Goal: Information Seeking & Learning: Check status

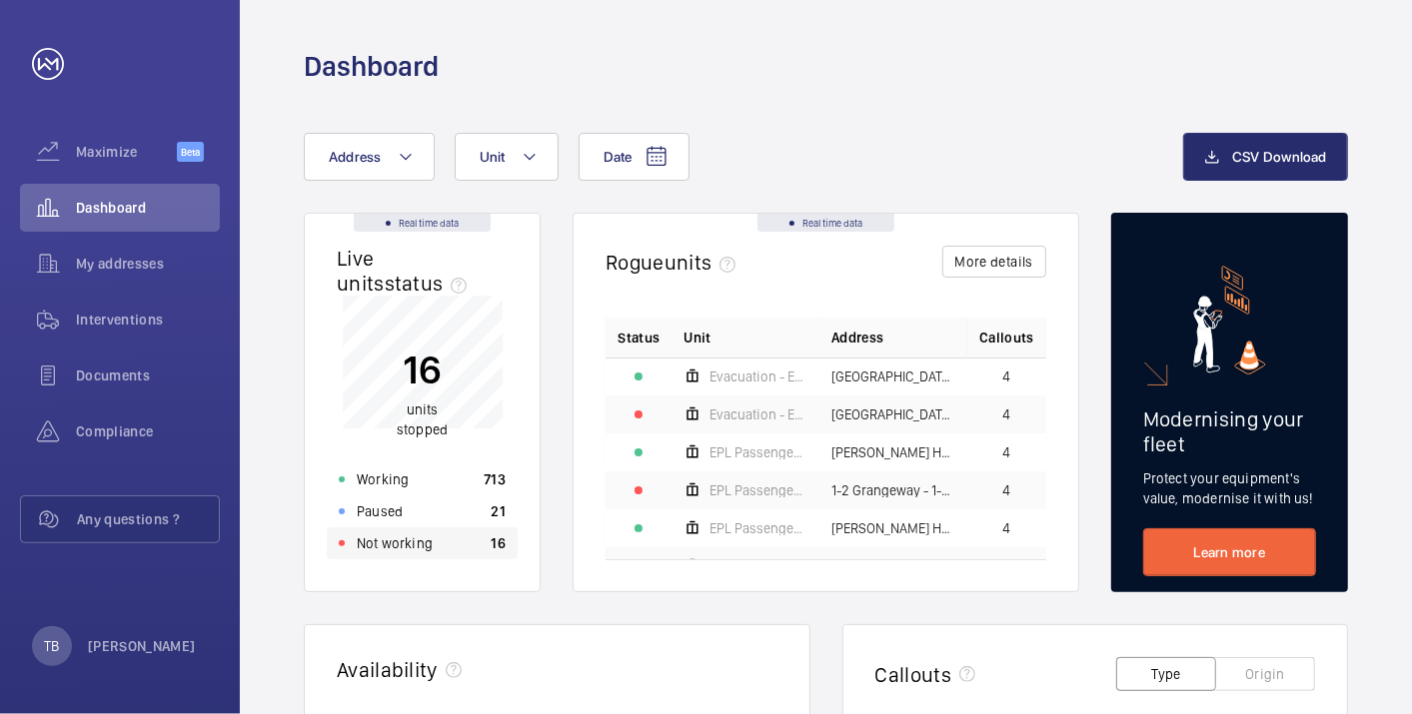
click at [488, 553] on div "Not working 16" at bounding box center [422, 544] width 191 height 32
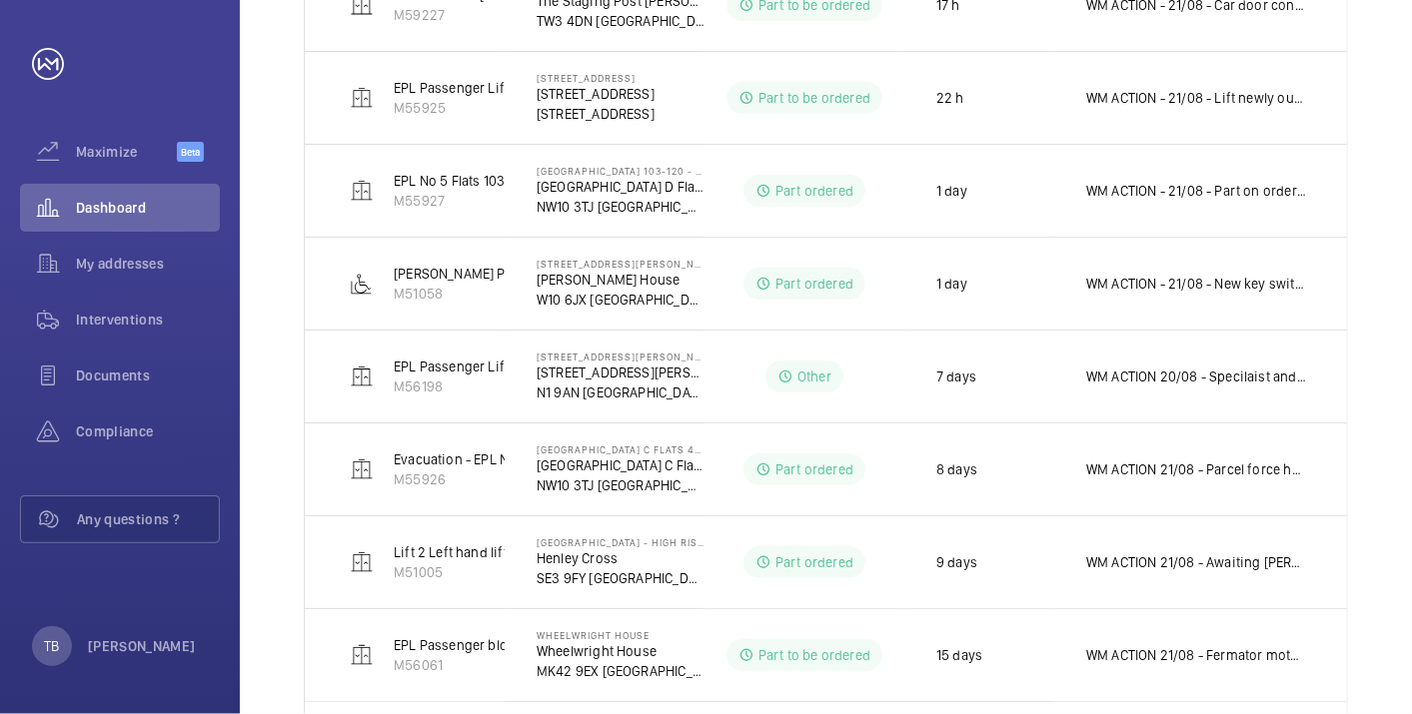
scroll to position [590, 0]
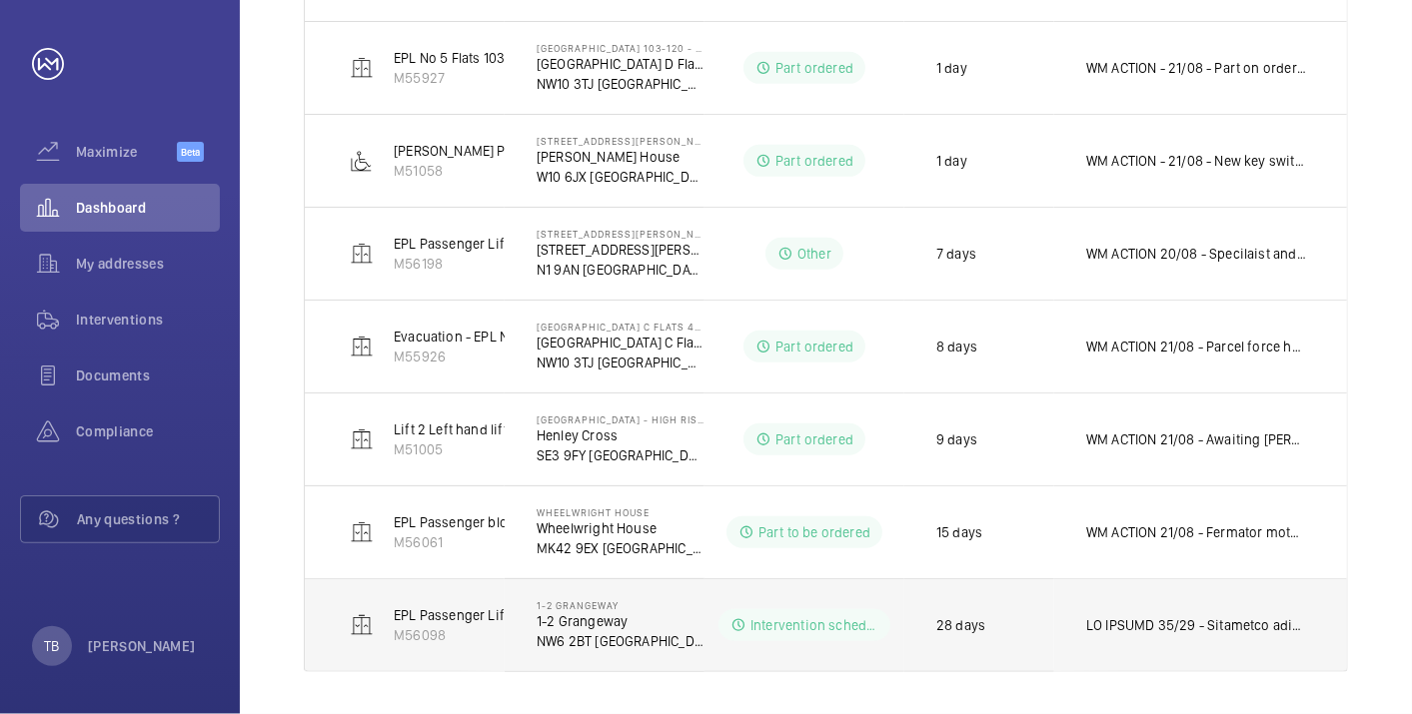
click at [1211, 615] on p at bounding box center [1196, 625] width 221 height 20
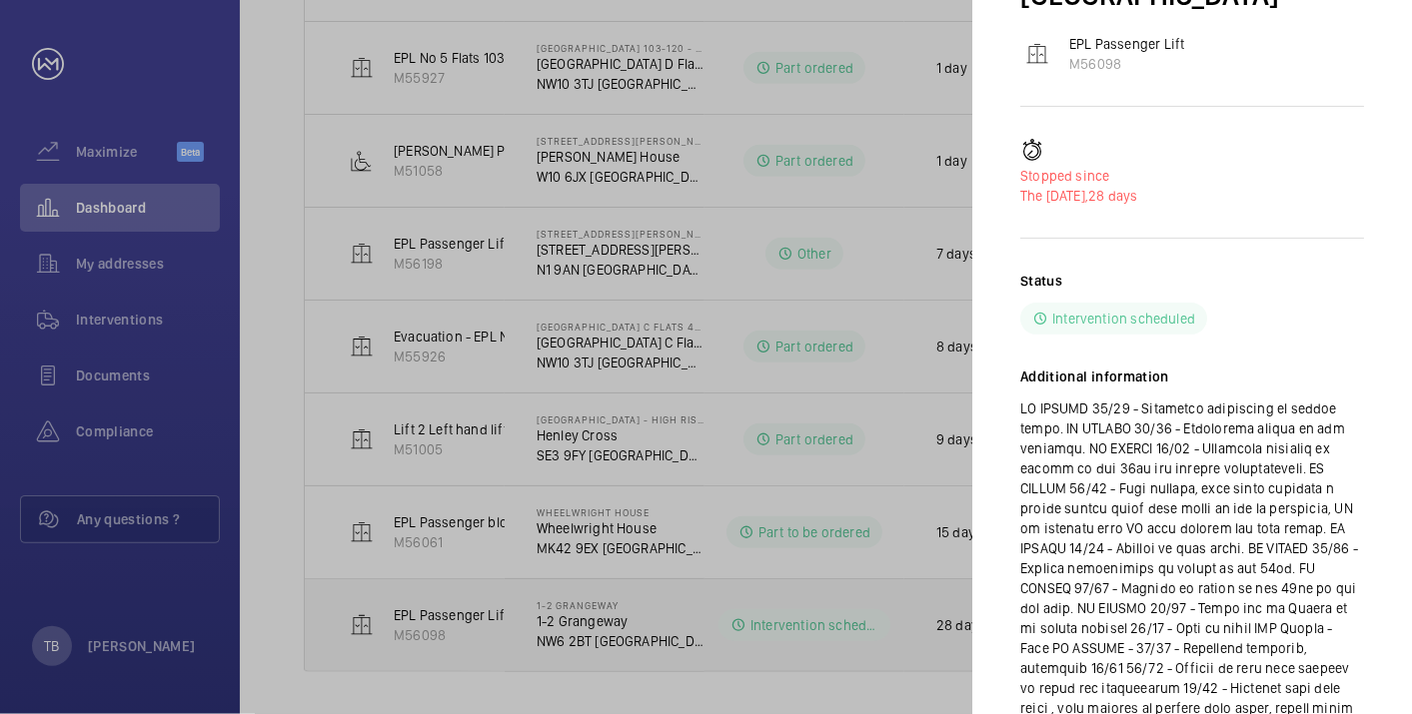
scroll to position [0, 0]
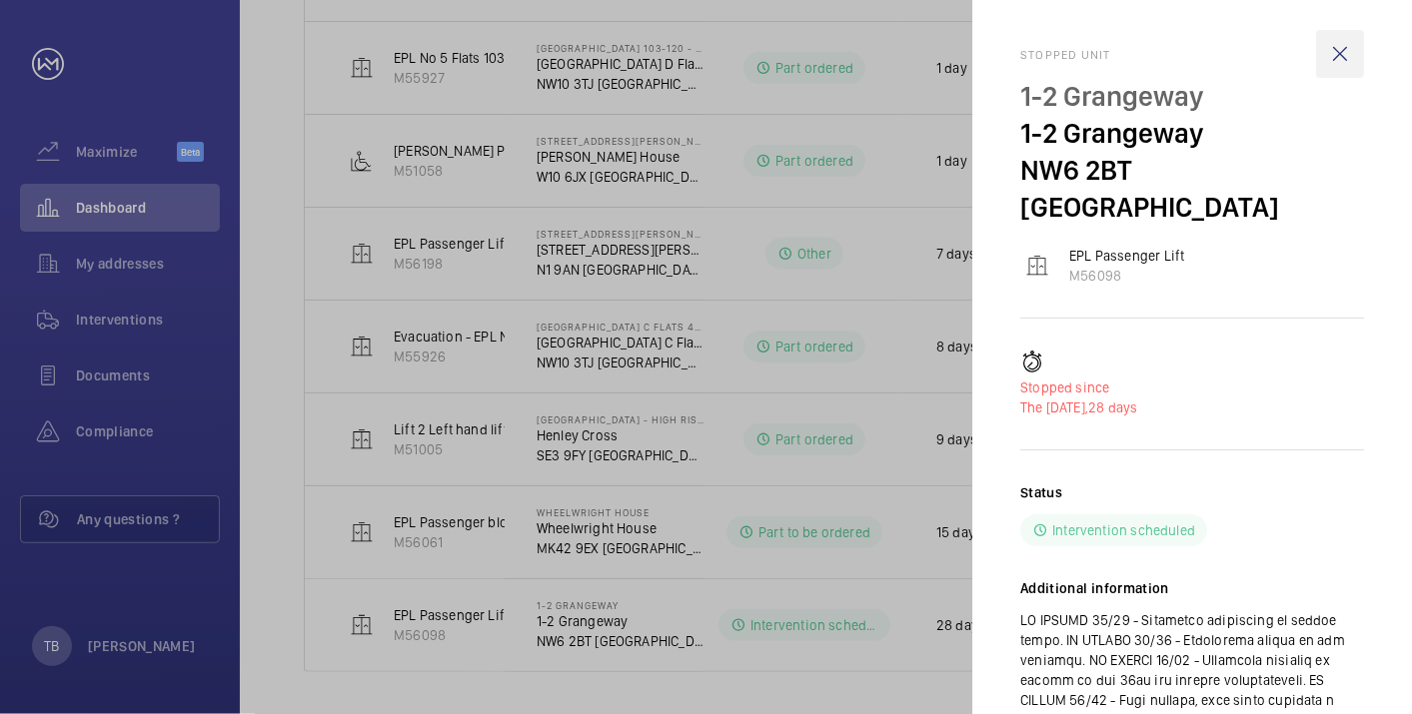
click at [1347, 59] on wm-front-icon-button at bounding box center [1340, 54] width 48 height 48
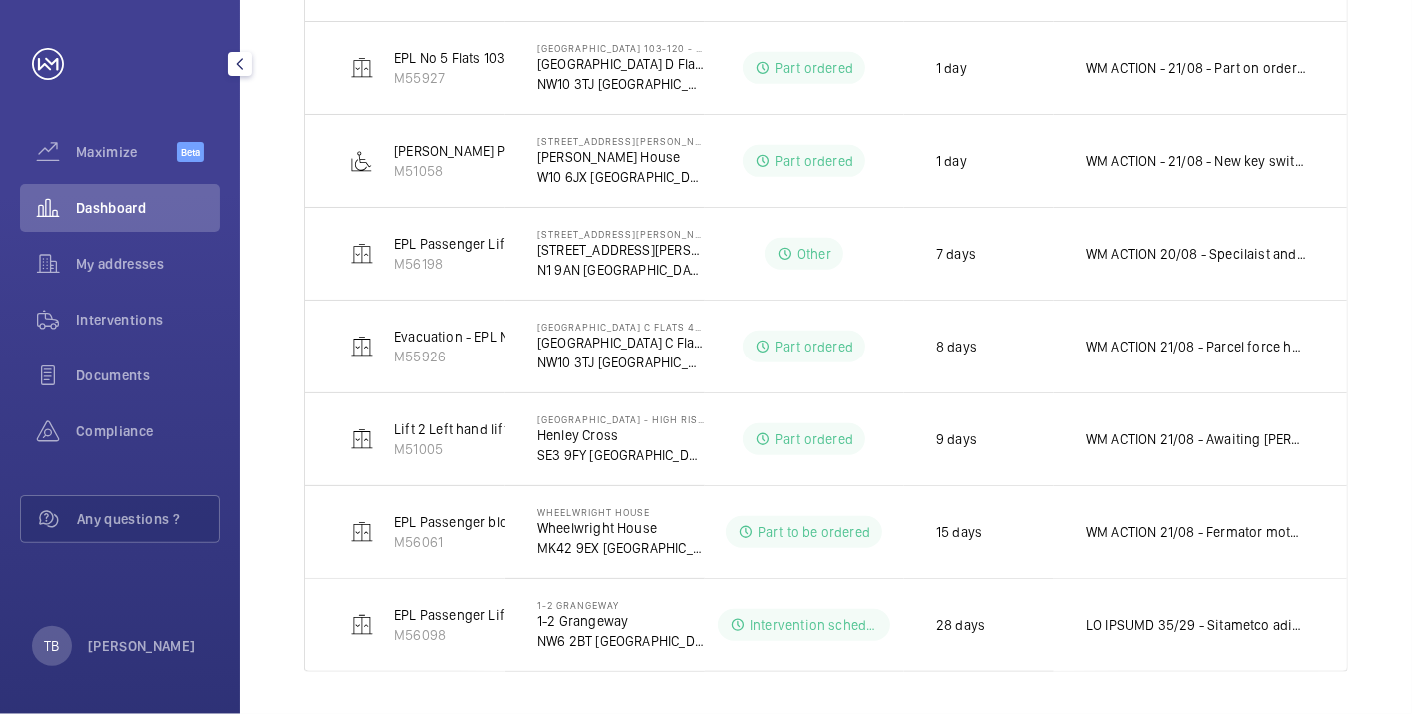
click at [140, 205] on span "Dashboard" at bounding box center [148, 208] width 144 height 20
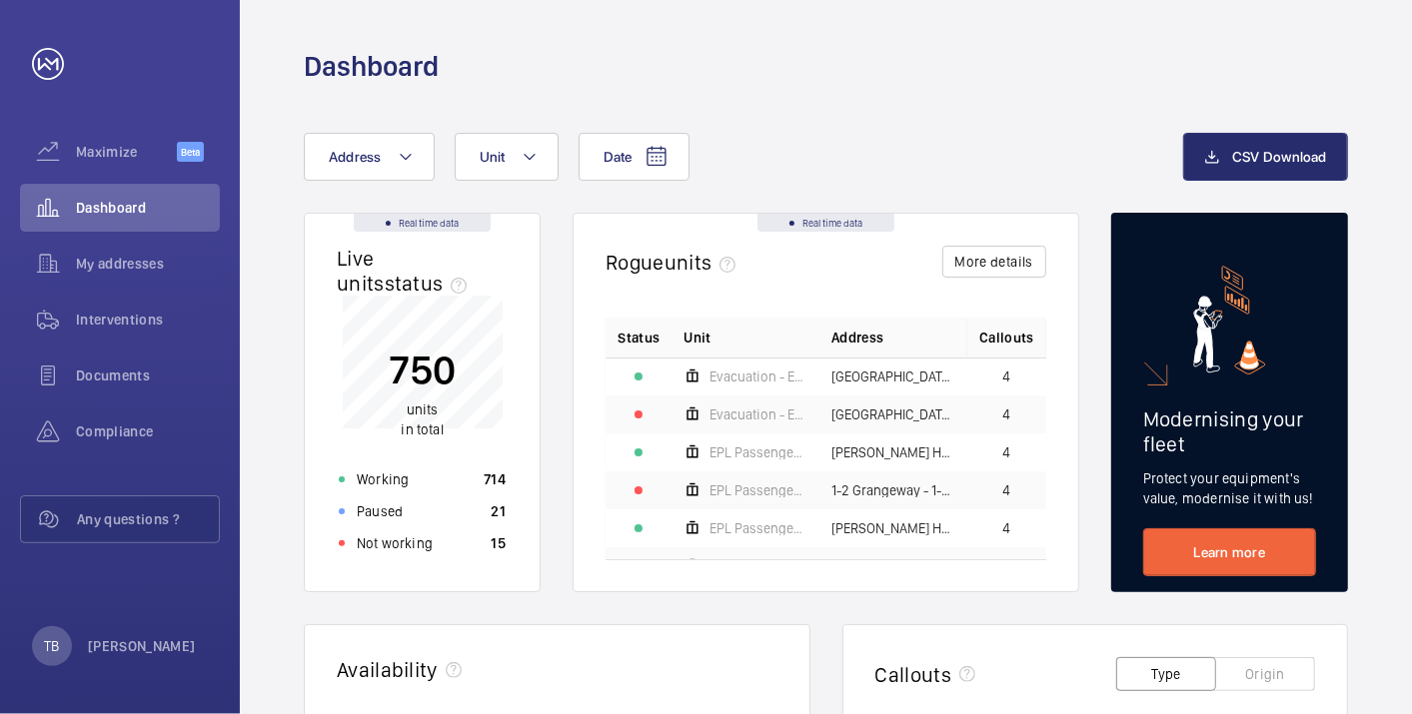
click at [446, 533] on div "Not working 15" at bounding box center [422, 544] width 191 height 32
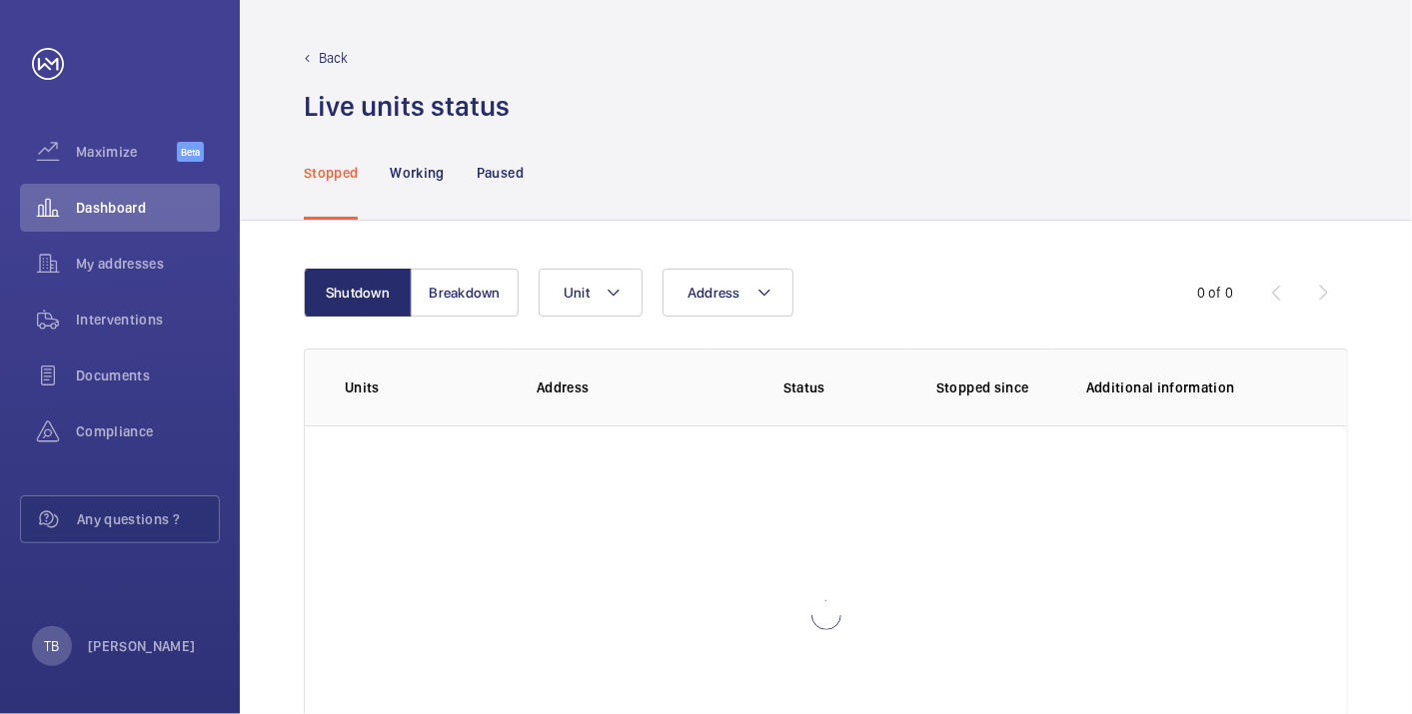
scroll to position [137, 0]
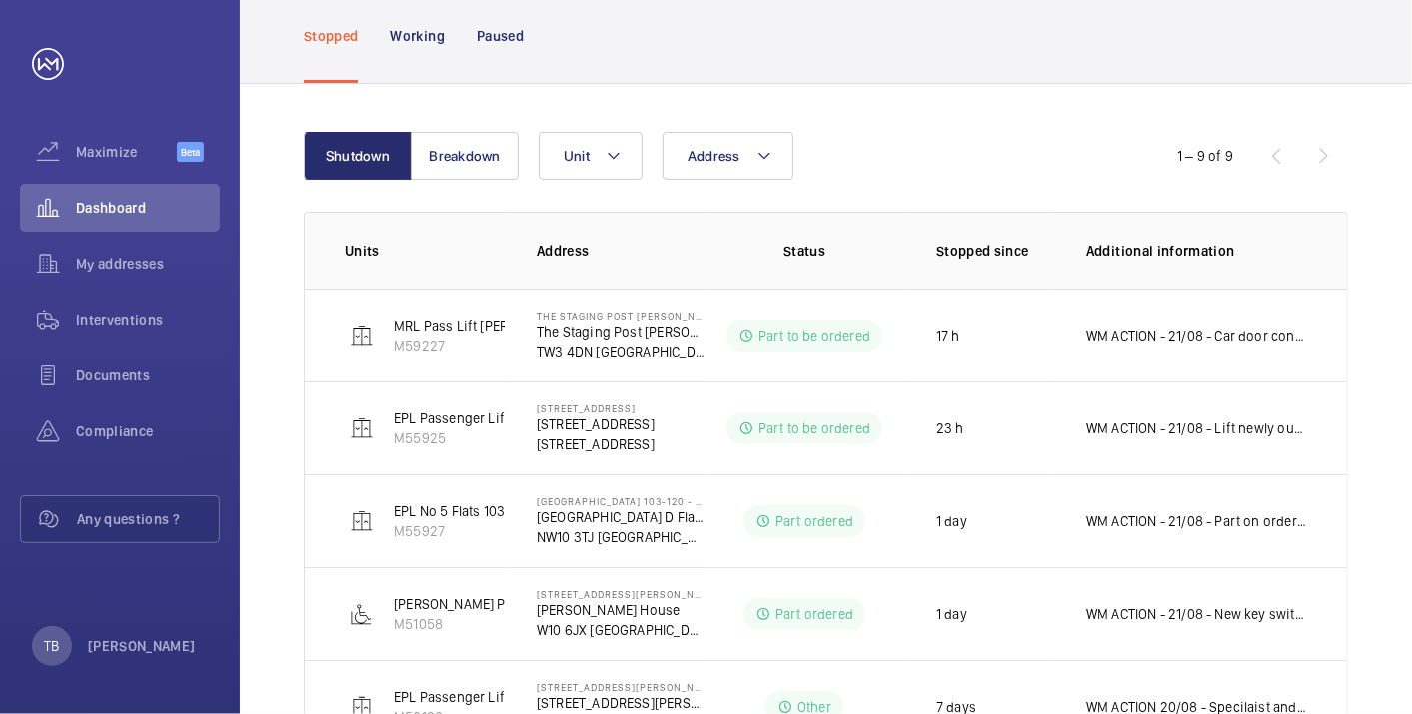
scroll to position [590, 0]
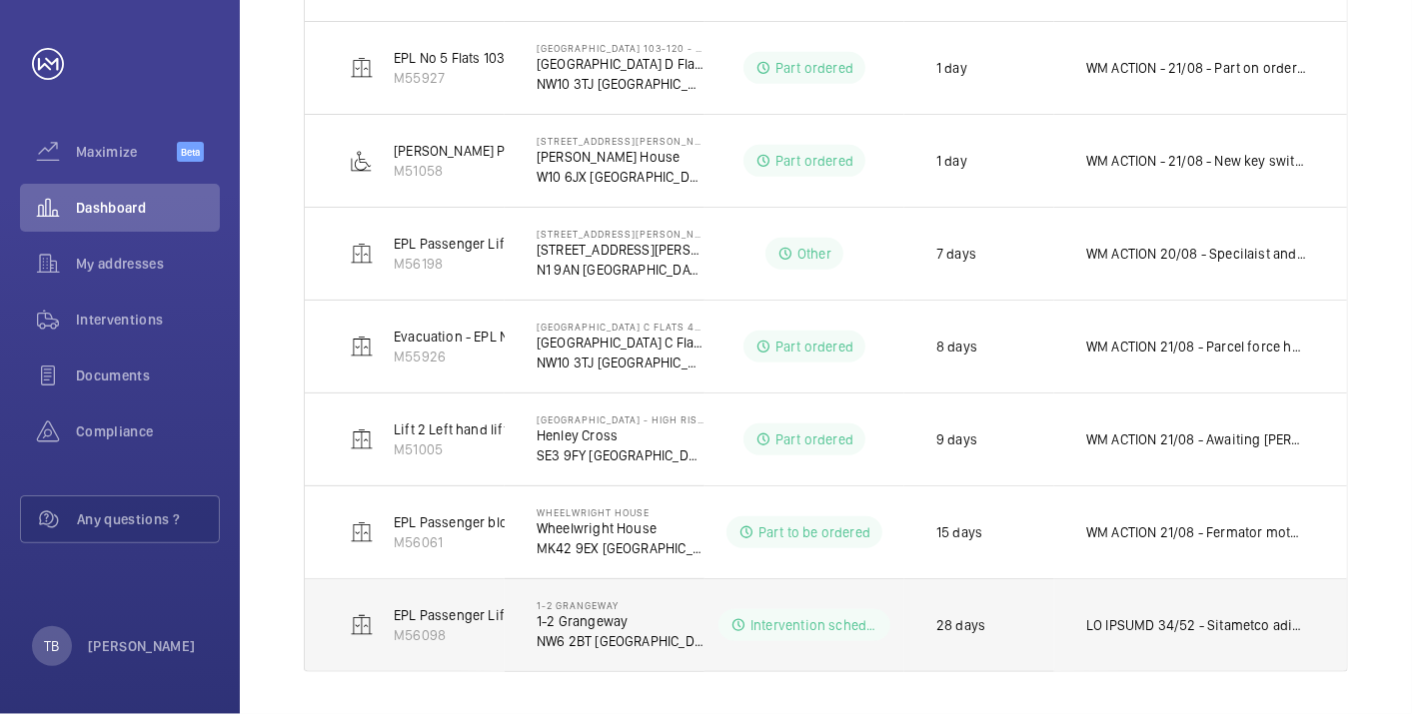
click at [1191, 628] on p at bounding box center [1196, 625] width 221 height 20
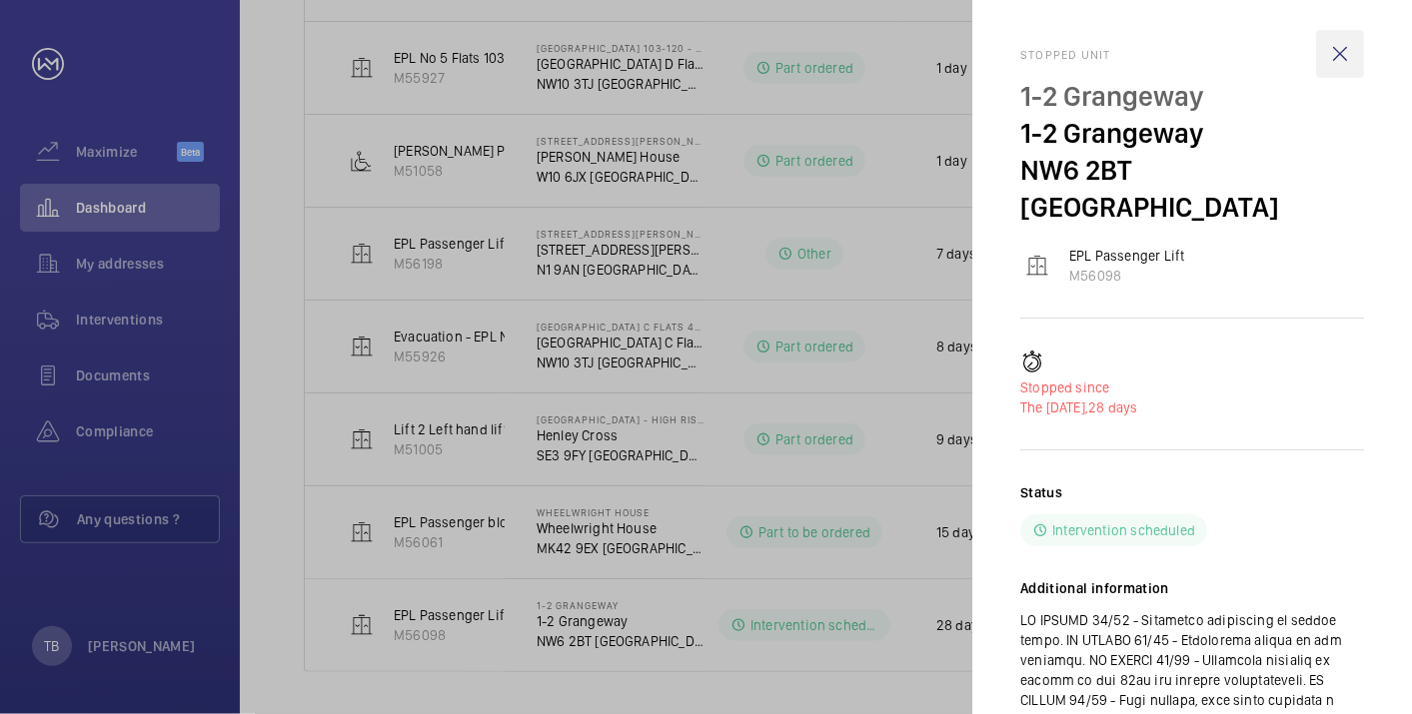
click at [1341, 52] on wm-front-icon-button at bounding box center [1340, 54] width 48 height 48
